Goal: Communication & Community: Answer question/provide support

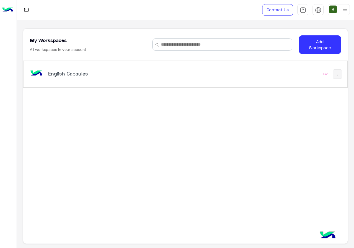
click at [132, 63] on div "English Capsules Pro" at bounding box center [184, 74] width 323 height 26
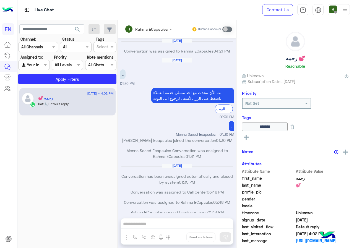
scroll to position [268, 0]
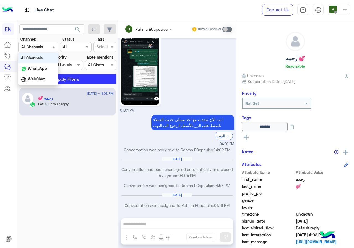
drag, startPoint x: 52, startPoint y: 48, endPoint x: 54, endPoint y: 67, distance: 19.7
click at [52, 48] on span at bounding box center [54, 47] width 7 height 6
click at [54, 72] on div "WhatsApp" at bounding box center [38, 68] width 40 height 11
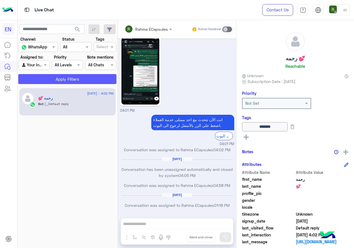
click at [53, 80] on button "Apply Filters" at bounding box center [67, 79] width 98 height 10
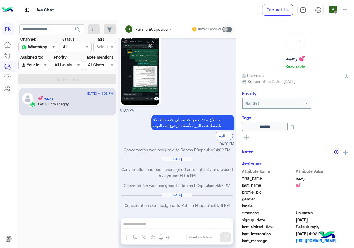
click at [43, 70] on section "Channel: Channel WhatsApp Status Channel All Tags Select Assigned to: Agent Fil…" at bounding box center [68, 60] width 92 height 48
click at [44, 62] on div at bounding box center [34, 65] width 31 height 6
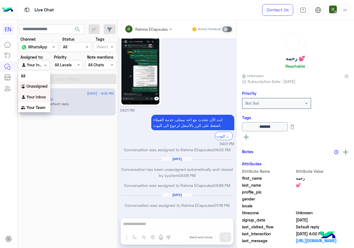
click at [44, 83] on div "Unassigned" at bounding box center [34, 86] width 32 height 11
click at [55, 83] on button "Apply Filters" at bounding box center [67, 79] width 98 height 10
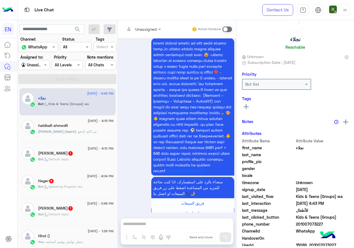
scroll to position [48, 0]
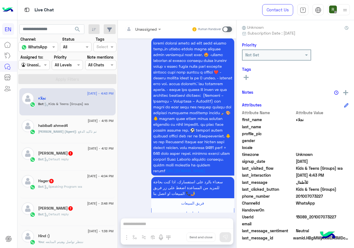
drag, startPoint x: 298, startPoint y: 196, endPoint x: 321, endPoint y: 196, distance: 23.5
click at [321, 196] on span "201007073227" at bounding box center [322, 196] width 53 height 6
copy span "01007073227"
click at [150, 24] on div "Unassigned" at bounding box center [141, 28] width 32 height 11
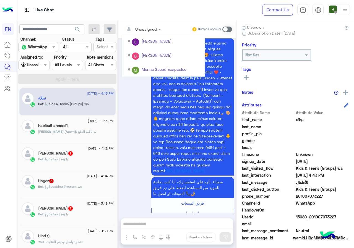
scroll to position [92, 0]
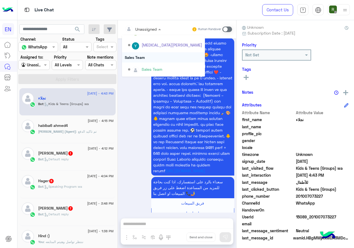
click at [150, 58] on div "Sales Team" at bounding box center [163, 57] width 83 height 10
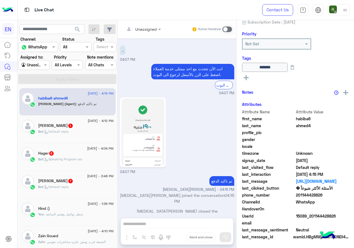
scroll to position [60, 0]
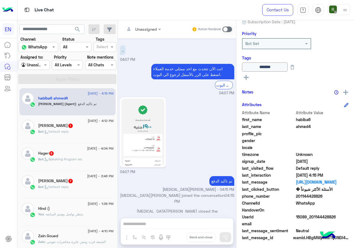
click at [143, 33] on div "Unassigned" at bounding box center [141, 28] width 32 height 11
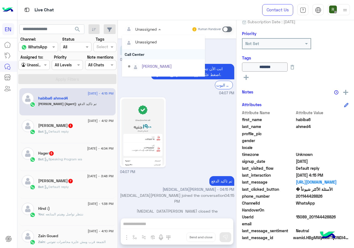
click at [145, 58] on div "Call Center" at bounding box center [163, 54] width 83 height 10
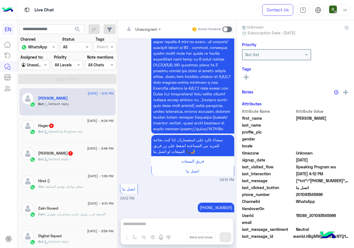
scroll to position [48, 0]
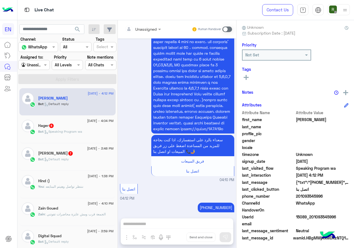
drag, startPoint x: 301, startPoint y: 195, endPoint x: 327, endPoint y: 195, distance: 26.5
click at [327, 195] on span "201093545996" at bounding box center [322, 196] width 53 height 6
copy span "01093545996"
click at [140, 29] on input "text" at bounding box center [136, 29] width 22 height 6
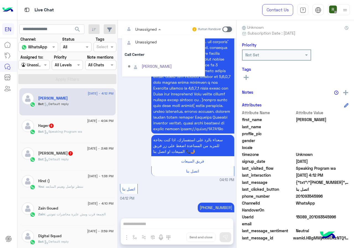
scroll to position [92, 0]
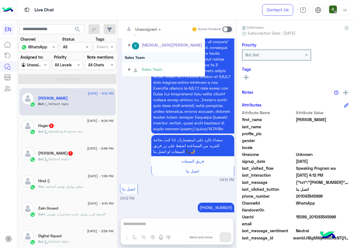
click at [140, 54] on div "Sales Team" at bounding box center [163, 57] width 83 height 10
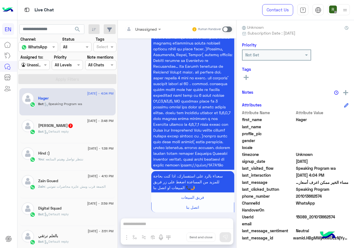
scroll to position [50, 0]
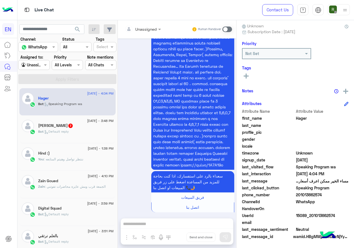
drag, startPoint x: 298, startPoint y: 194, endPoint x: 329, endPoint y: 194, distance: 31.0
click at [329, 194] on span "201013662574" at bounding box center [322, 195] width 53 height 6
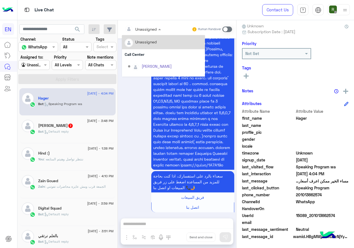
click at [151, 32] on div "Unassigned" at bounding box center [146, 29] width 22 height 6
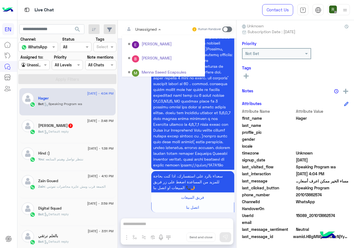
scroll to position [92, 0]
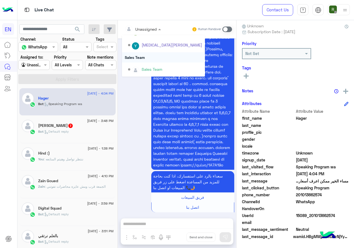
click at [142, 57] on div "Sales Team" at bounding box center [163, 57] width 83 height 10
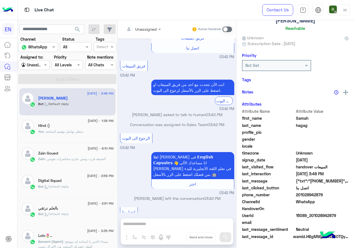
scroll to position [49, 0]
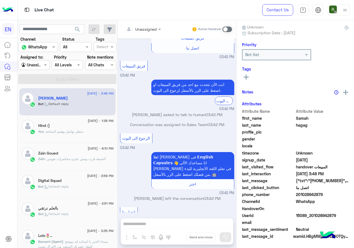
drag, startPoint x: 296, startPoint y: 195, endPoint x: 343, endPoint y: 200, distance: 47.0
click at [343, 200] on div "Attribute Name Attribute Value first_name [PERSON_NAME] last_name [PERSON_NAME]…" at bounding box center [295, 174] width 106 height 132
click at [306, 199] on span "WhatsApp" at bounding box center [322, 202] width 53 height 6
drag, startPoint x: 297, startPoint y: 196, endPoint x: 331, endPoint y: 195, distance: 33.7
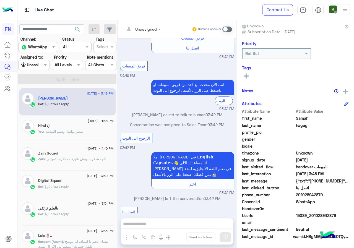
click at [331, 195] on span "201028942879" at bounding box center [322, 195] width 53 height 6
copy span "01028942879"
click at [141, 36] on div "Unassigned Human Handover" at bounding box center [177, 29] width 118 height 18
click at [141, 32] on div "Unassigned" at bounding box center [146, 29] width 22 height 6
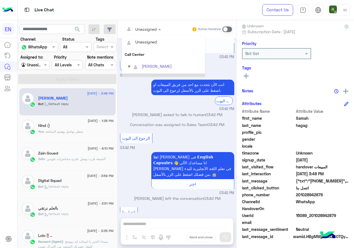
scroll to position [92, 0]
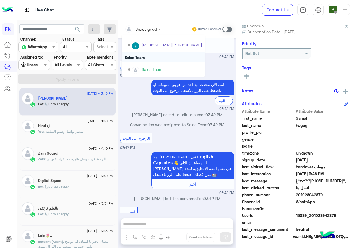
click at [150, 60] on div "Sales Team" at bounding box center [163, 57] width 83 height 10
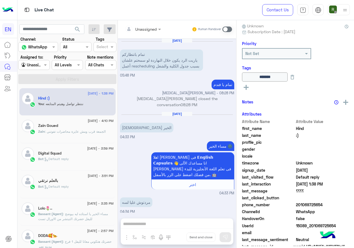
scroll to position [248, 0]
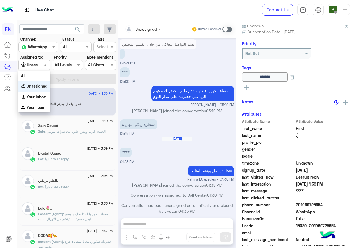
click at [34, 66] on input "text" at bounding box center [27, 65] width 13 height 6
click at [42, 95] on b "Your Inbox" at bounding box center [36, 97] width 19 height 5
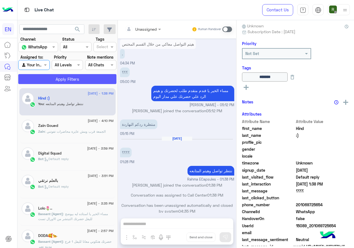
click at [53, 75] on button "Apply Filters" at bounding box center [67, 79] width 98 height 10
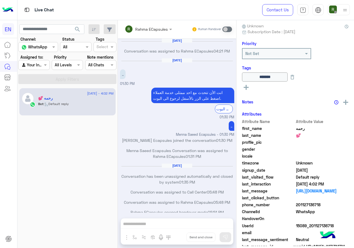
scroll to position [268, 0]
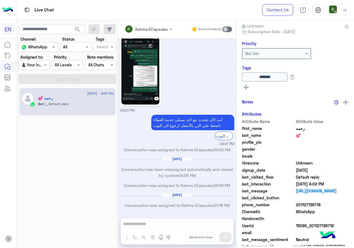
click at [41, 70] on div "Agent Filter Your Inbox" at bounding box center [33, 65] width 31 height 10
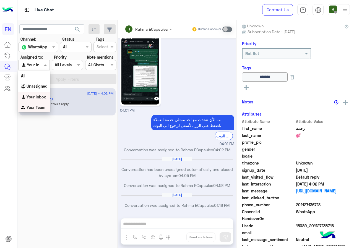
click at [40, 108] on b "Your Team" at bounding box center [36, 107] width 19 height 5
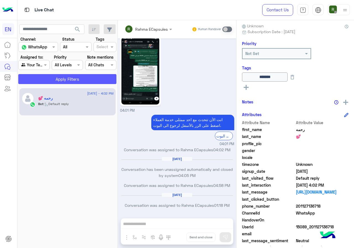
click at [47, 78] on button "Apply Filters" at bounding box center [67, 79] width 98 height 10
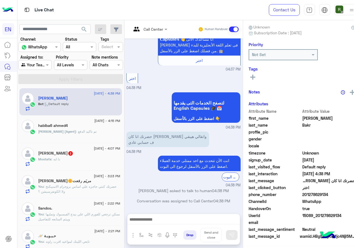
scroll to position [50, 0]
drag, startPoint x: 323, startPoint y: 194, endPoint x: 338, endPoint y: 195, distance: 15.0
click at [338, 195] on span "201278629134" at bounding box center [328, 195] width 53 height 6
drag, startPoint x: 319, startPoint y: 191, endPoint x: 319, endPoint y: 197, distance: 5.8
click at [319, 197] on span "201278629134" at bounding box center [328, 195] width 53 height 6
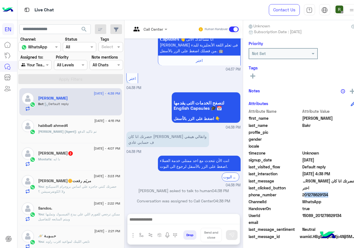
drag, startPoint x: 316, startPoint y: 193, endPoint x: 328, endPoint y: 193, distance: 12.7
click at [328, 193] on span "201278629134" at bounding box center [328, 195] width 53 height 6
click at [326, 196] on span "201278629134" at bounding box center [328, 195] width 53 height 6
drag, startPoint x: 308, startPoint y: 195, endPoint x: 332, endPoint y: 195, distance: 24.9
click at [332, 195] on span "201278629134" at bounding box center [328, 195] width 53 height 6
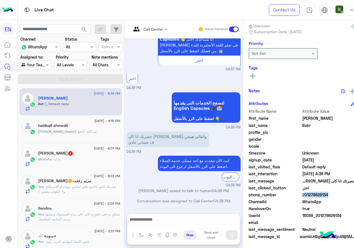
copy span "01278629134"
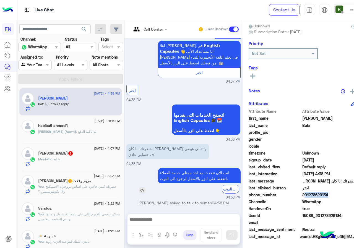
scroll to position [50, 0]
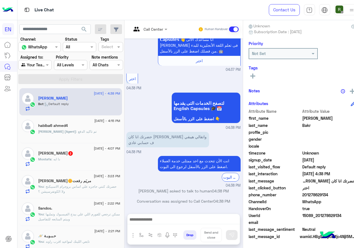
click at [73, 154] on span "2" at bounding box center [70, 153] width 4 height 4
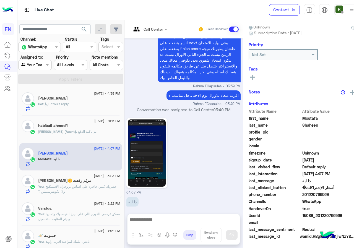
scroll to position [48, 0]
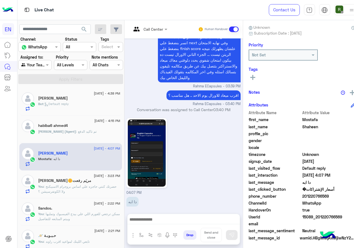
drag, startPoint x: 308, startPoint y: 196, endPoint x: 342, endPoint y: 196, distance: 33.2
click at [342, 196] on span "201220766569" at bounding box center [328, 196] width 53 height 6
copy span "01220766569"
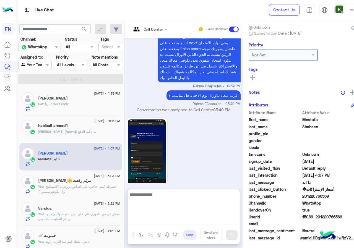
paste textarea "**********"
type textarea "**********"
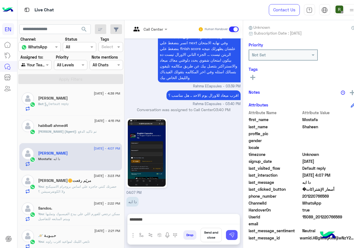
click at [234, 234] on img at bounding box center [232, 235] width 6 height 6
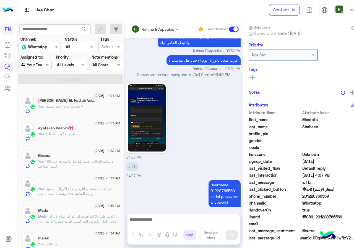
scroll to position [304, 0]
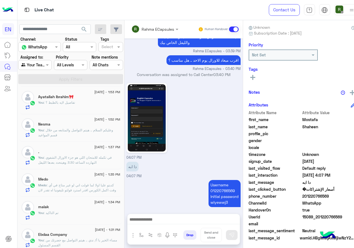
click at [83, 194] on div "[DATE] - 1:35 PM Medo Medo : كدبتو عليا اولا لما قولت اني لو غير متاح في أي وقت…" at bounding box center [70, 183] width 103 height 28
click at [113, 190] on span ": كدبتو عليا اولا لما قولت اني لو غير متاح في أي وقت اكمل الكورس اقدر استرد قول…" at bounding box center [78, 210] width 80 height 54
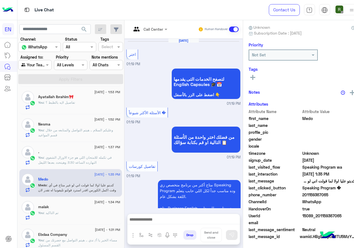
scroll to position [706, 0]
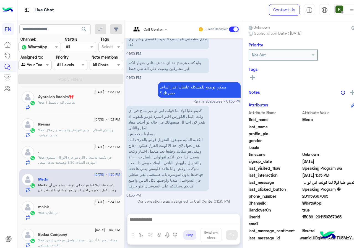
click at [261, 76] on div "See All" at bounding box center [301, 77] width 106 height 7
click at [255, 76] on icon at bounding box center [252, 77] width 5 height 5
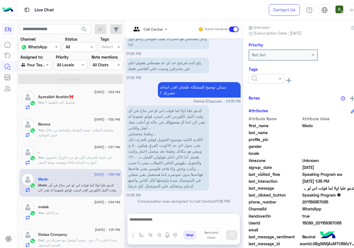
click at [263, 80] on input "text" at bounding box center [259, 79] width 17 height 6
click at [266, 87] on div "Solved" at bounding box center [266, 92] width 36 height 10
click at [281, 93] on div "Medo Reachable Unknown Subscription Date : [DATE] Priority Not Set Tags × Solve…" at bounding box center [301, 133] width 117 height 226
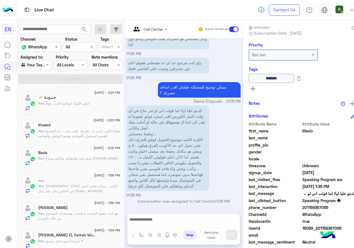
scroll to position [0, 0]
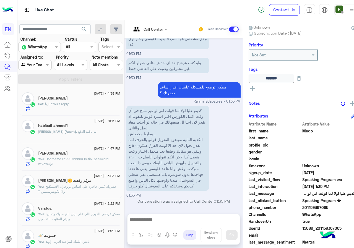
click at [69, 103] on span ": Default reply" at bounding box center [55, 104] width 25 height 4
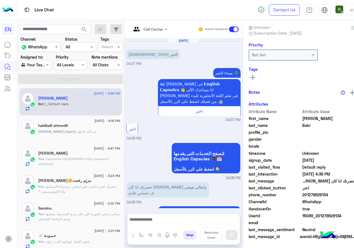
scroll to position [51, 0]
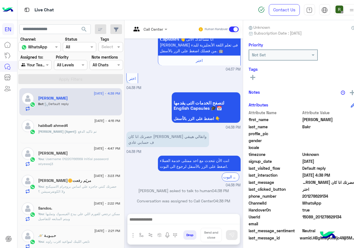
drag, startPoint x: 308, startPoint y: 196, endPoint x: 334, endPoint y: 195, distance: 25.7
click at [334, 195] on span "201278629134" at bounding box center [328, 196] width 53 height 6
copy span "01278629134"
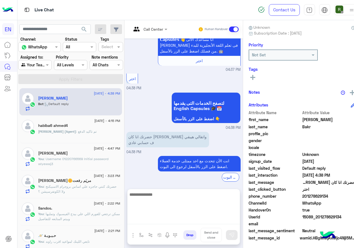
click at [169, 222] on textarea at bounding box center [183, 207] width 112 height 33
type textarea "*"
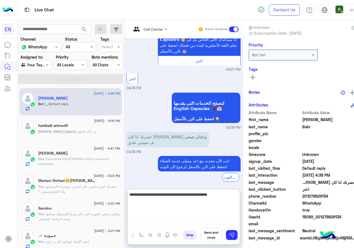
click at [146, 217] on textarea "**********" at bounding box center [183, 207] width 112 height 33
type textarea "**********"
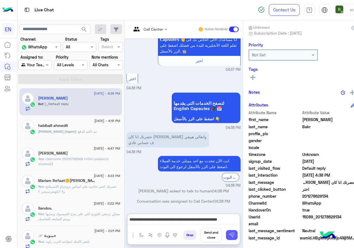
click at [237, 234] on button at bounding box center [232, 235] width 12 height 10
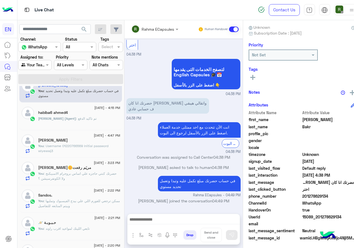
scroll to position [0, 0]
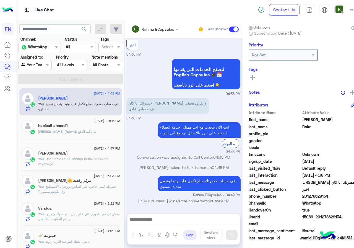
click at [42, 67] on div at bounding box center [35, 65] width 33 height 6
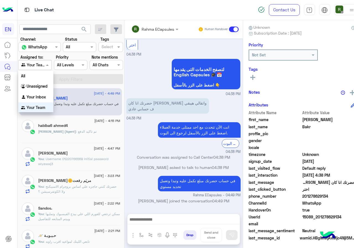
scroll to position [0, 0]
click at [44, 92] on div "Your Inbox" at bounding box center [35, 96] width 35 height 11
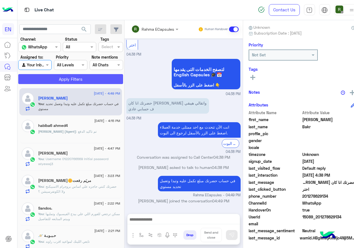
click at [52, 76] on button "Apply Filters" at bounding box center [70, 79] width 105 height 10
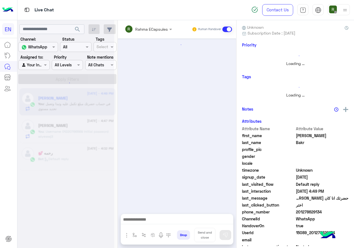
scroll to position [0, 0]
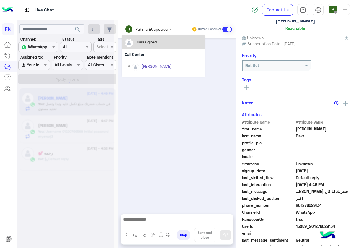
click at [144, 26] on input "text" at bounding box center [141, 29] width 32 height 6
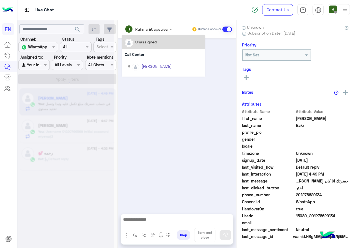
scroll to position [84, 0]
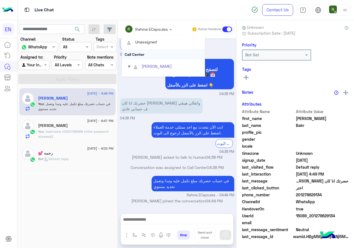
click at [145, 50] on div "Call Center" at bounding box center [163, 54] width 83 height 10
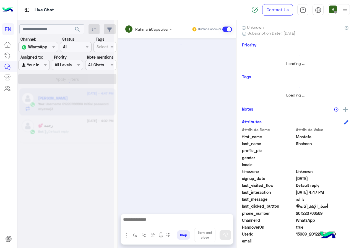
click at [146, 32] on div "Rahma ECapsules" at bounding box center [151, 29] width 33 height 6
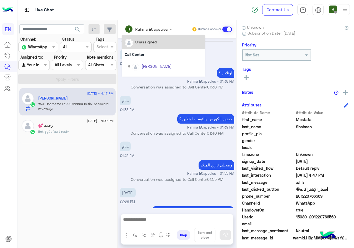
scroll to position [327, 0]
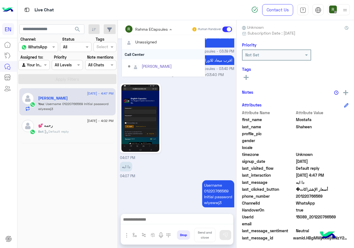
click at [146, 50] on div "Call Center" at bounding box center [163, 54] width 83 height 10
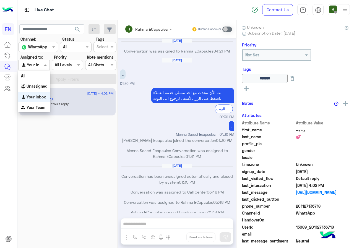
scroll to position [268, 0]
click at [38, 63] on div at bounding box center [34, 65] width 31 height 6
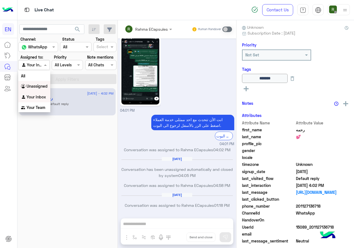
click at [38, 90] on div "Unassigned" at bounding box center [34, 86] width 32 height 11
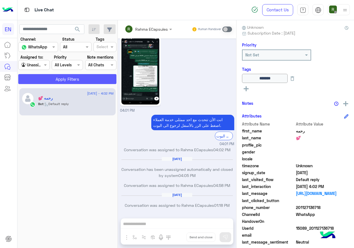
click at [49, 75] on button "Apply Filters" at bounding box center [67, 79] width 98 height 10
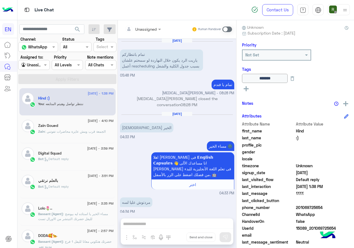
scroll to position [248, 0]
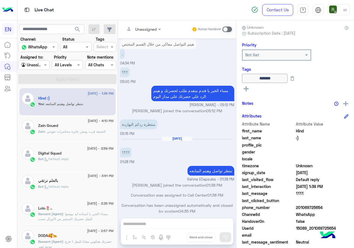
click at [71, 132] on span ": الجمعة قرب ومش عايزة محاضرات تفوتني" at bounding box center [75, 131] width 61 height 4
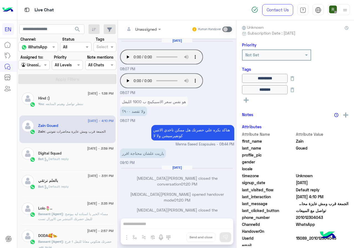
scroll to position [248, 0]
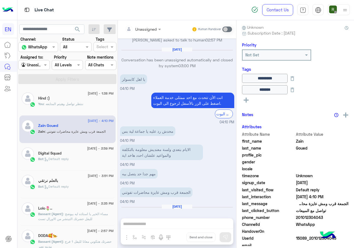
click at [151, 30] on div at bounding box center [143, 29] width 42 height 6
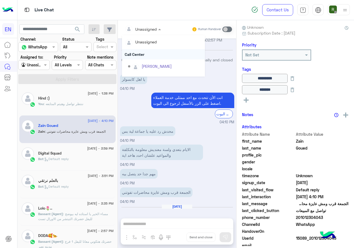
click at [156, 56] on div "Call Center" at bounding box center [163, 54] width 83 height 10
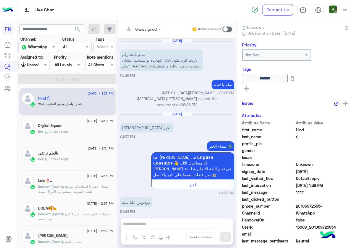
scroll to position [248, 0]
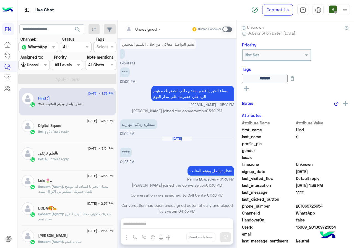
click at [75, 131] on div "Bot : Default reply" at bounding box center [75, 134] width 75 height 10
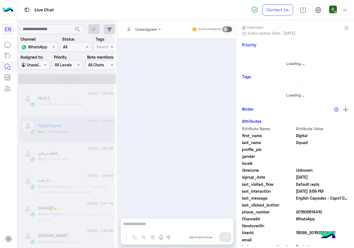
scroll to position [12, 0]
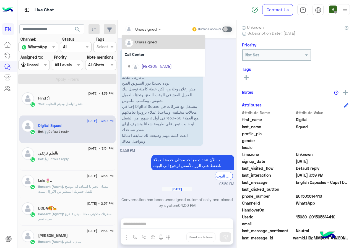
click at [148, 30] on div at bounding box center [143, 29] width 42 height 6
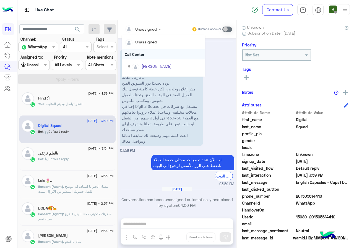
click at [149, 57] on div "Call Center" at bounding box center [163, 54] width 83 height 10
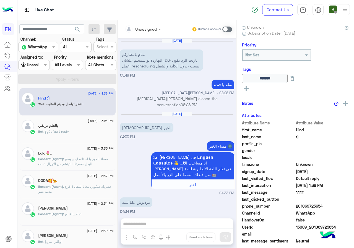
scroll to position [248, 0]
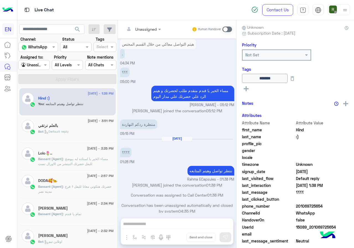
click at [80, 139] on div "[DATE] - 3:51 PM بالعلم نرتقي Bot : Default reply" at bounding box center [67, 130] width 96 height 28
click at [84, 136] on div "Bot : Default reply" at bounding box center [75, 134] width 75 height 10
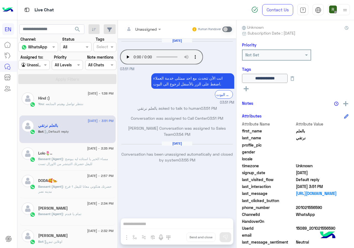
click at [140, 36] on div "Unassigned Human Handover" at bounding box center [177, 29] width 118 height 18
click at [144, 30] on input "text" at bounding box center [136, 29] width 22 height 6
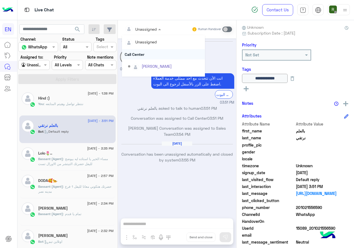
click at [145, 55] on div "Call Center" at bounding box center [163, 54] width 83 height 10
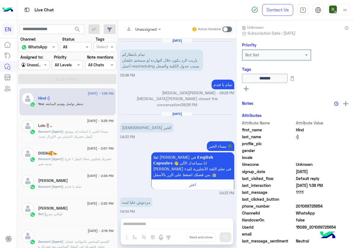
scroll to position [248, 0]
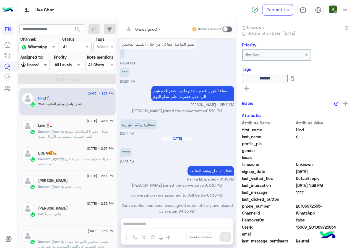
click at [46, 67] on span at bounding box center [46, 65] width 7 height 6
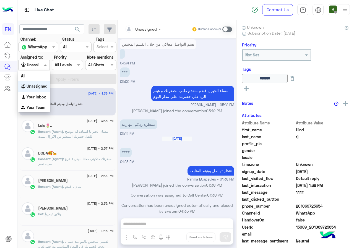
click at [39, 95] on b "Your Inbox" at bounding box center [36, 97] width 19 height 5
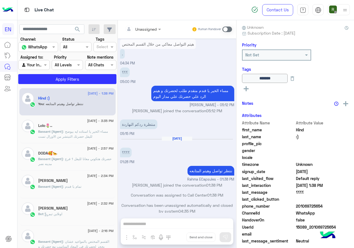
click at [44, 84] on app-inbox-users-filters "search Channel: Channel WhatsApp Status Channel All Tags Select Assigned to: Ag…" at bounding box center [67, 53] width 100 height 66
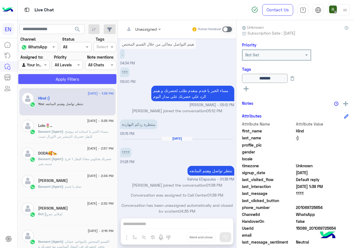
click at [44, 83] on button "Apply Filters" at bounding box center [67, 79] width 98 height 10
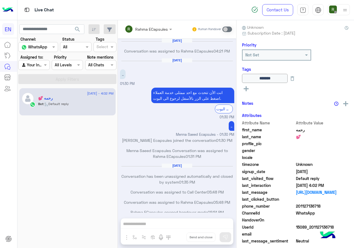
scroll to position [268, 0]
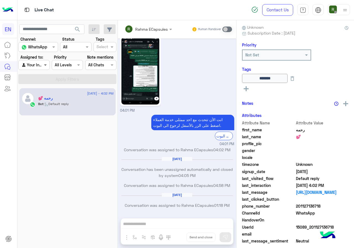
click at [49, 66] on span at bounding box center [46, 65] width 7 height 6
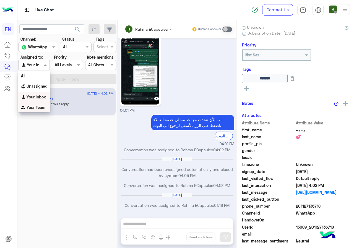
click at [41, 106] on b "Your Team" at bounding box center [36, 107] width 19 height 5
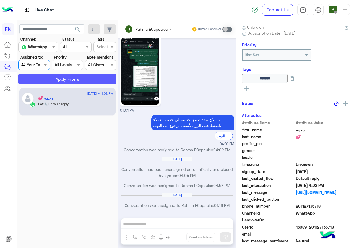
click at [54, 74] on button "Apply Filters" at bounding box center [67, 79] width 98 height 10
